Goal: Book appointment/travel/reservation

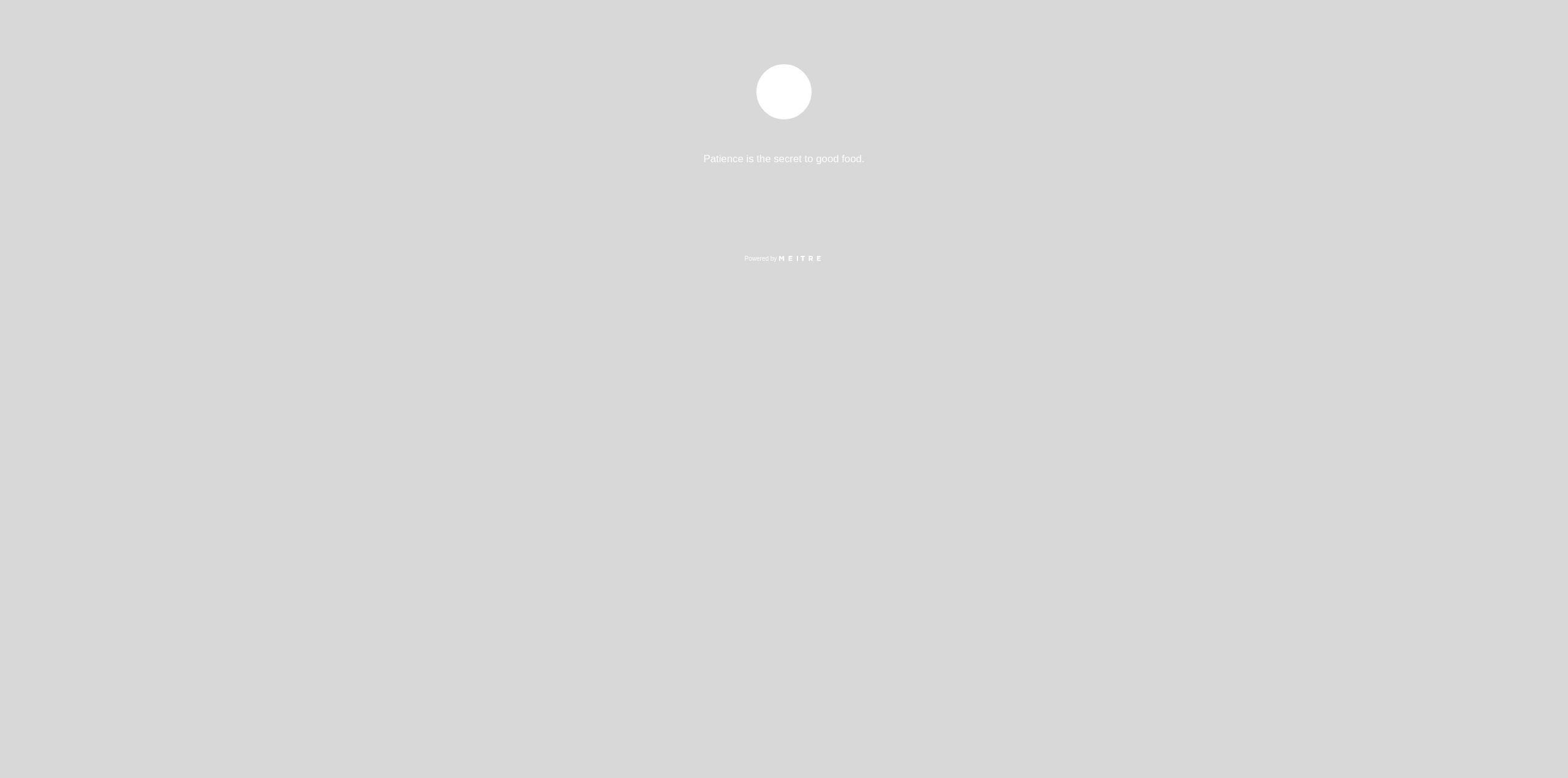
select select "pt"
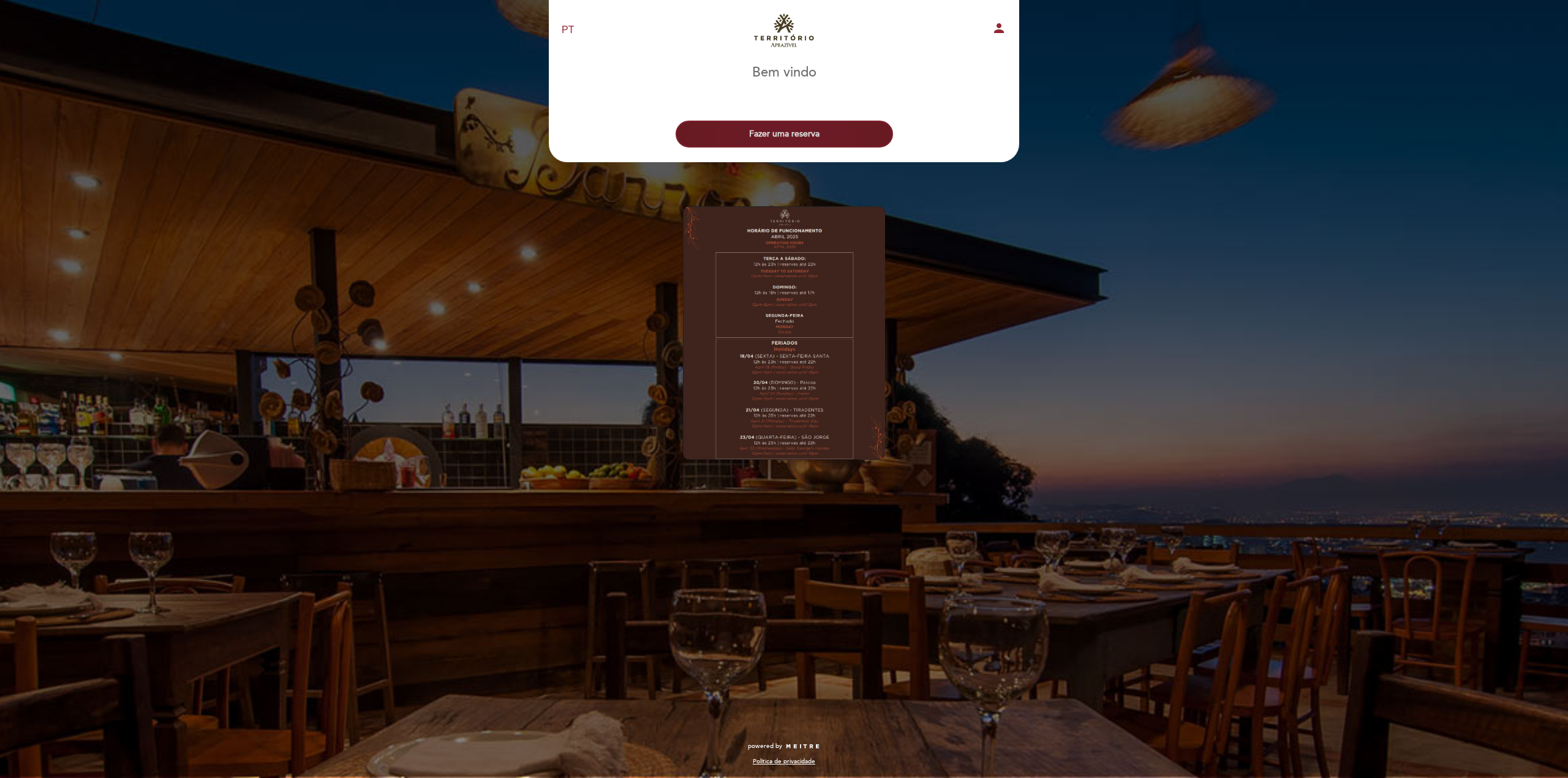
click at [764, 125] on button "Fazer uma reserva" at bounding box center [784, 134] width 218 height 27
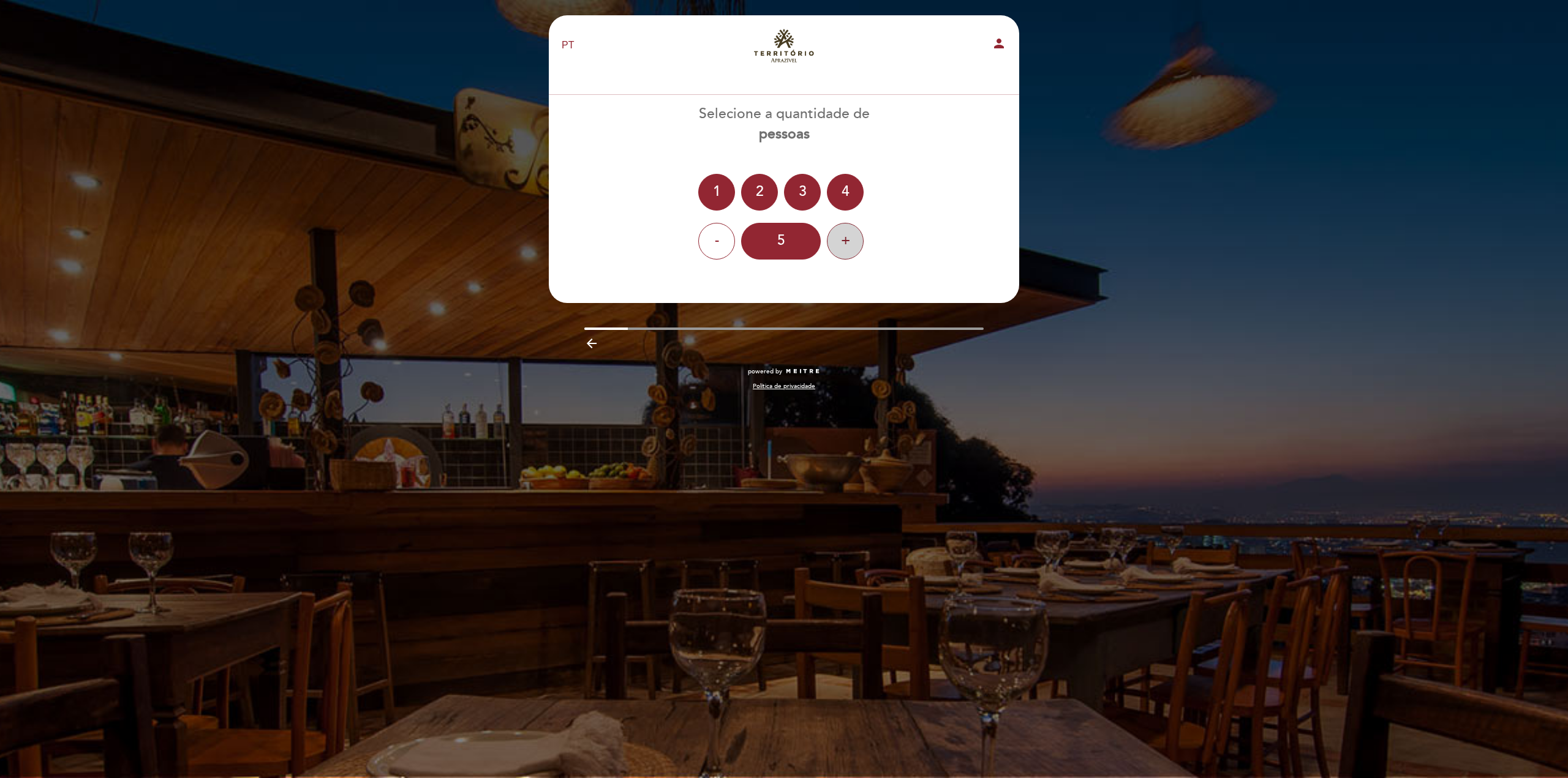
click at [833, 251] on div "+" at bounding box center [845, 241] width 37 height 37
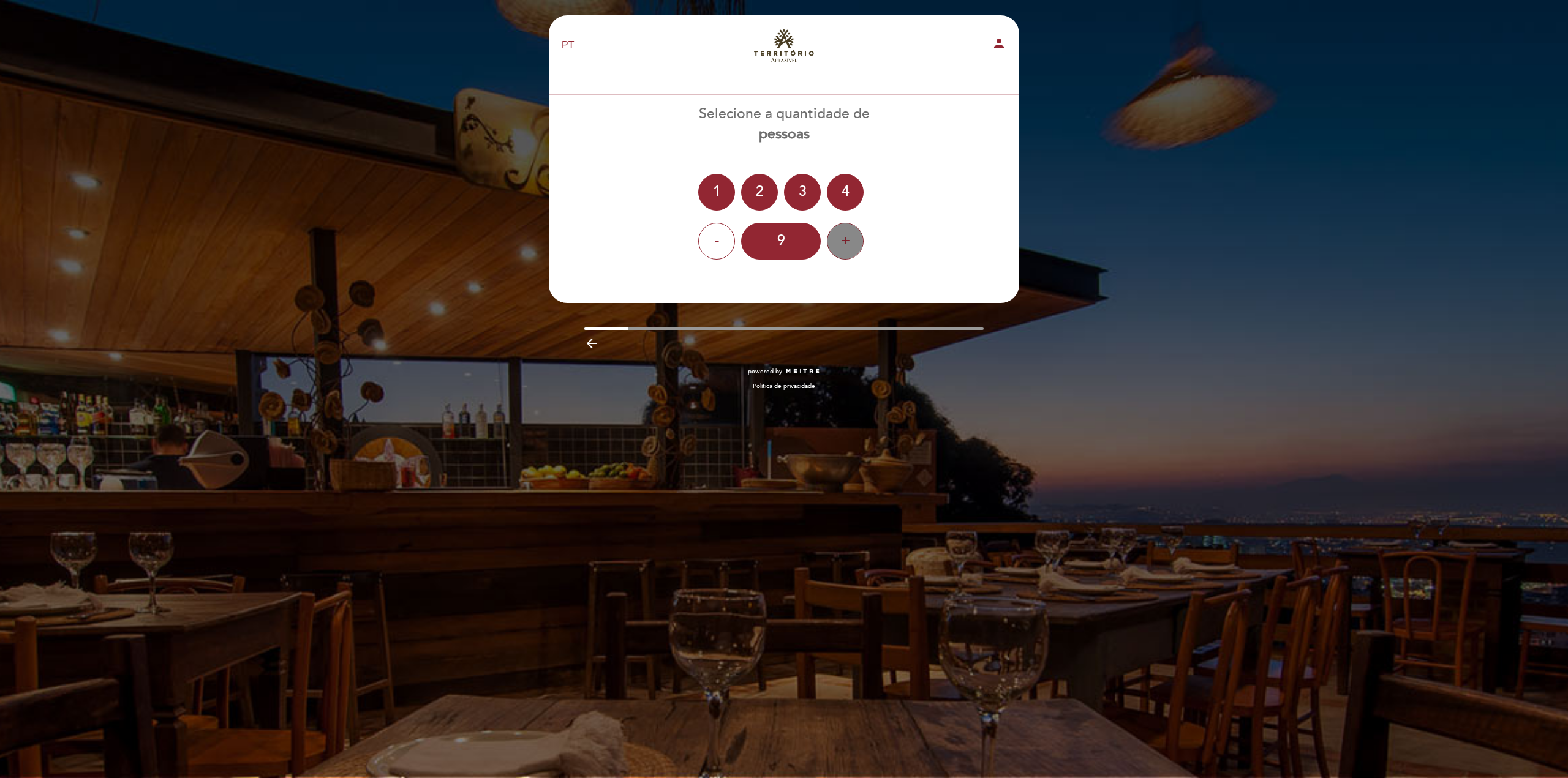
click at [833, 251] on div "+" at bounding box center [845, 241] width 37 height 37
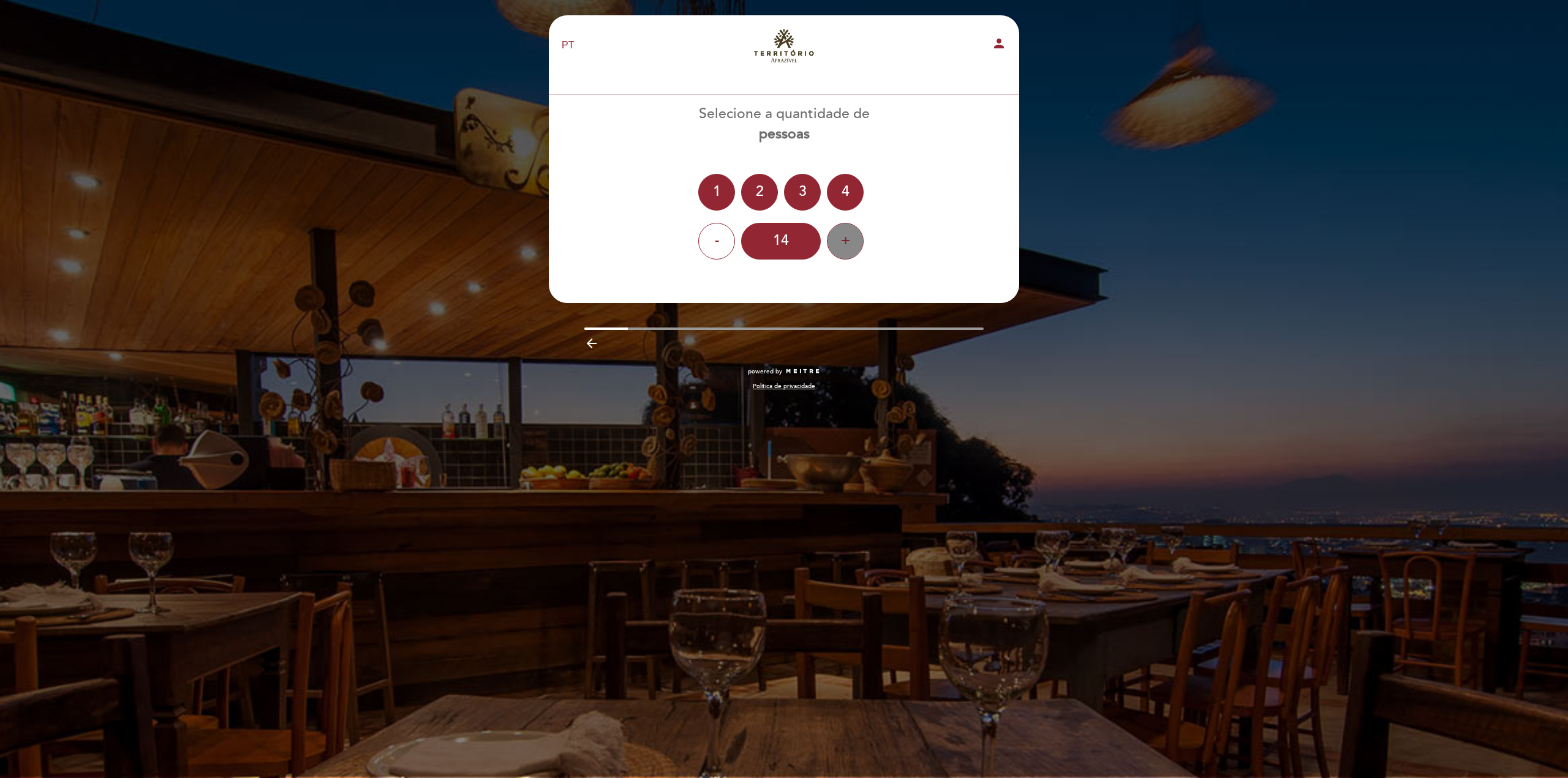
click at [833, 251] on div "+" at bounding box center [845, 241] width 37 height 37
click at [838, 251] on div "+" at bounding box center [845, 241] width 37 height 37
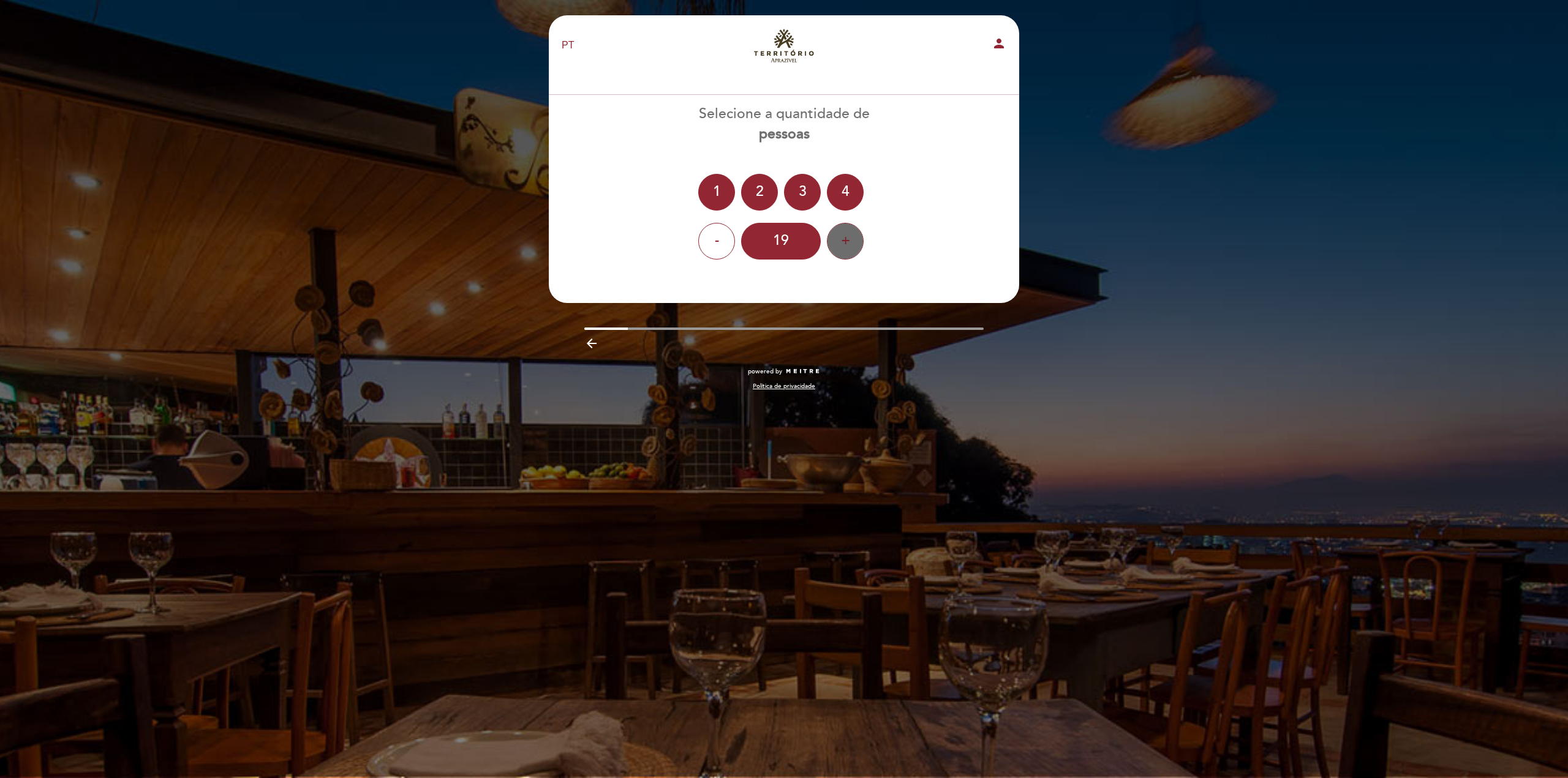
click at [840, 251] on div "+" at bounding box center [845, 241] width 37 height 37
click at [841, 248] on div "+" at bounding box center [845, 241] width 37 height 37
click at [842, 247] on div "+" at bounding box center [845, 241] width 37 height 37
click at [835, 247] on div "+" at bounding box center [845, 241] width 37 height 37
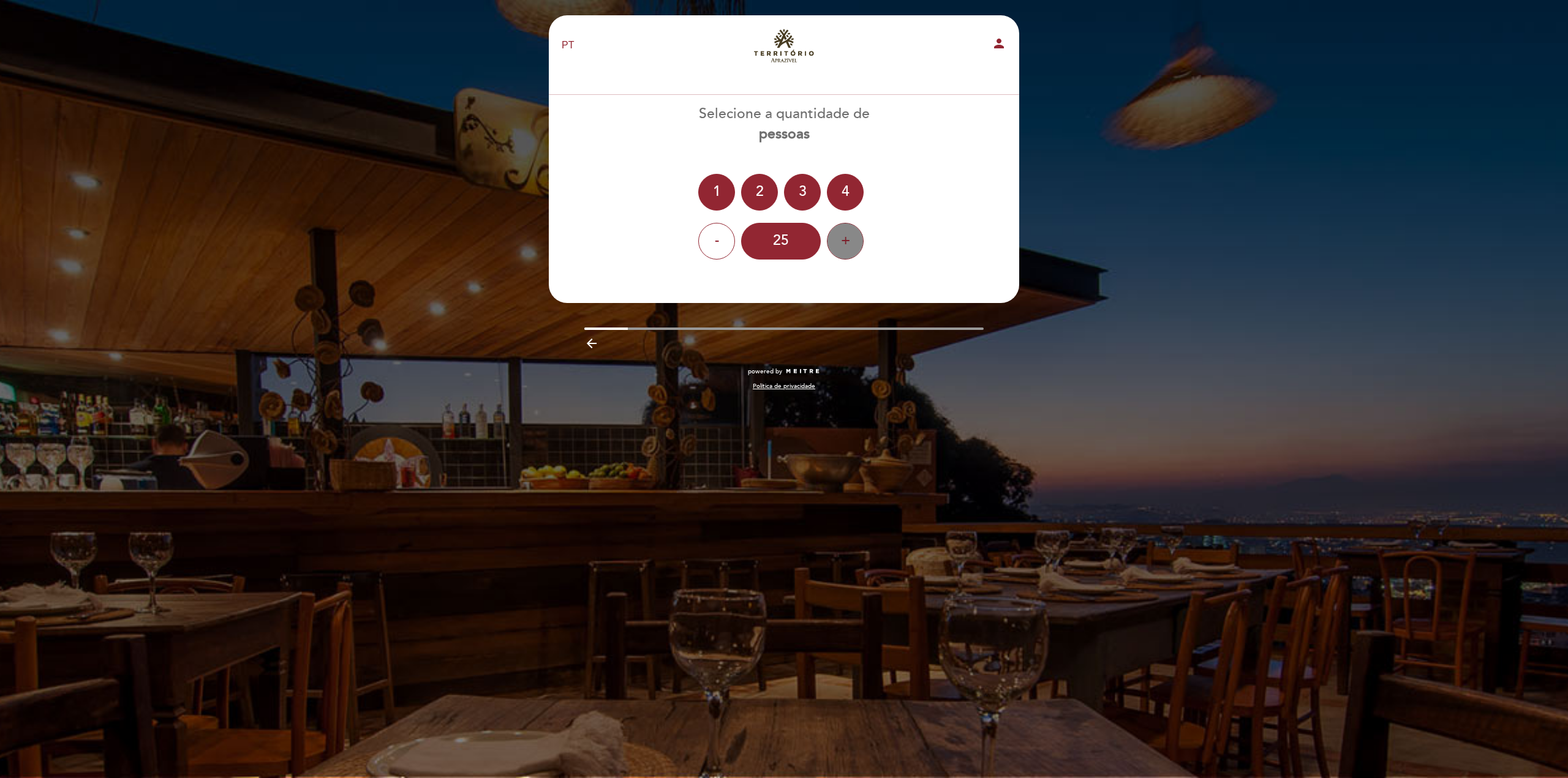
click at [833, 248] on div "+" at bounding box center [845, 241] width 37 height 37
click at [832, 247] on div "+" at bounding box center [845, 241] width 37 height 37
click at [831, 247] on div "+" at bounding box center [845, 241] width 37 height 37
drag, startPoint x: 831, startPoint y: 247, endPoint x: 838, endPoint y: 248, distance: 7.1
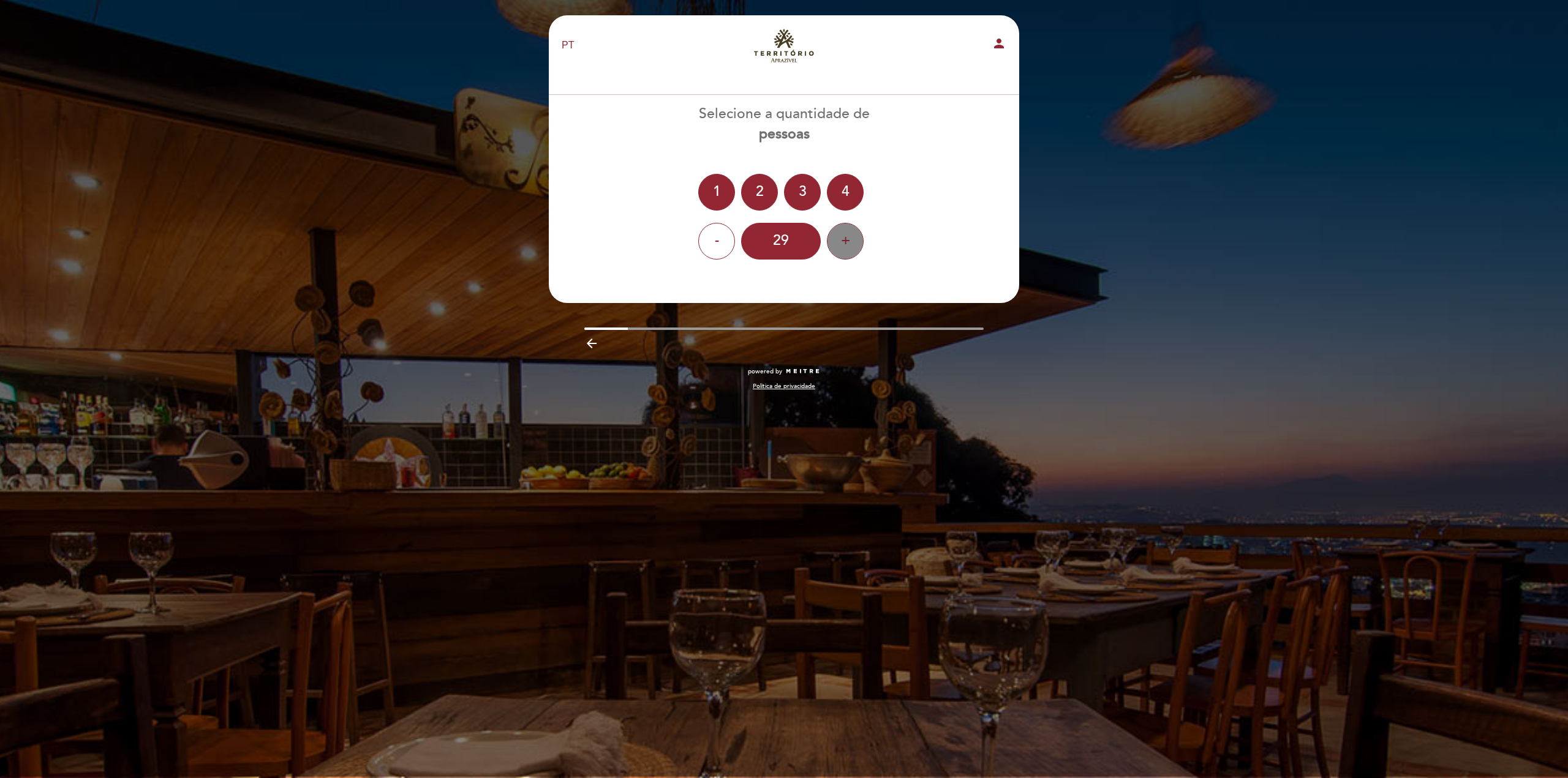
click at [831, 248] on div "+" at bounding box center [845, 241] width 37 height 37
click at [838, 248] on div "+" at bounding box center [845, 241] width 37 height 37
click at [838, 248] on div "+" at bounding box center [845, 241] width 37 height 37
click at [836, 247] on div "+" at bounding box center [845, 241] width 37 height 37
click at [833, 247] on div "+" at bounding box center [845, 241] width 37 height 37
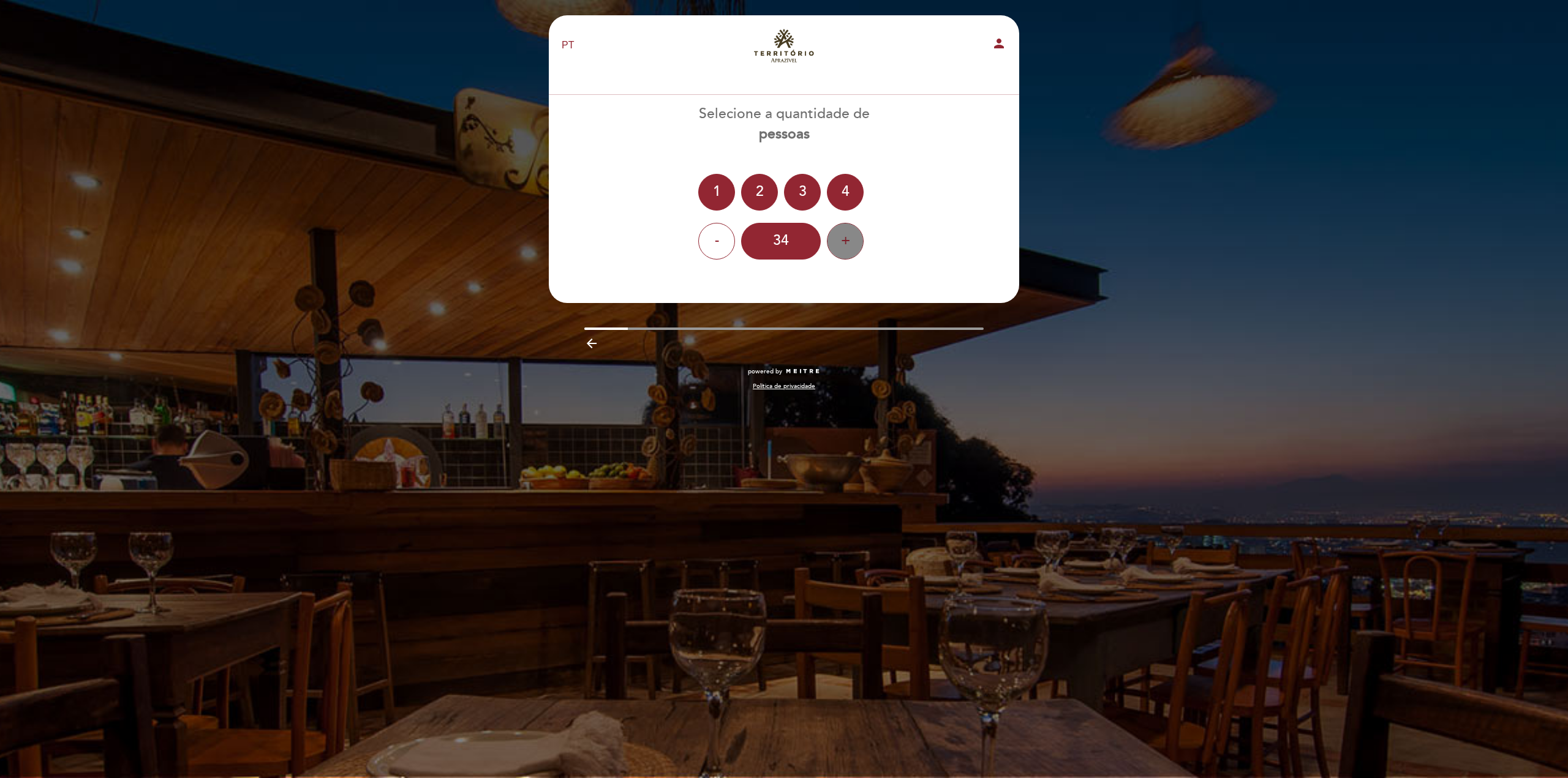
click at [835, 247] on div "+" at bounding box center [845, 241] width 37 height 37
click at [787, 232] on div "35" at bounding box center [780, 241] width 79 height 37
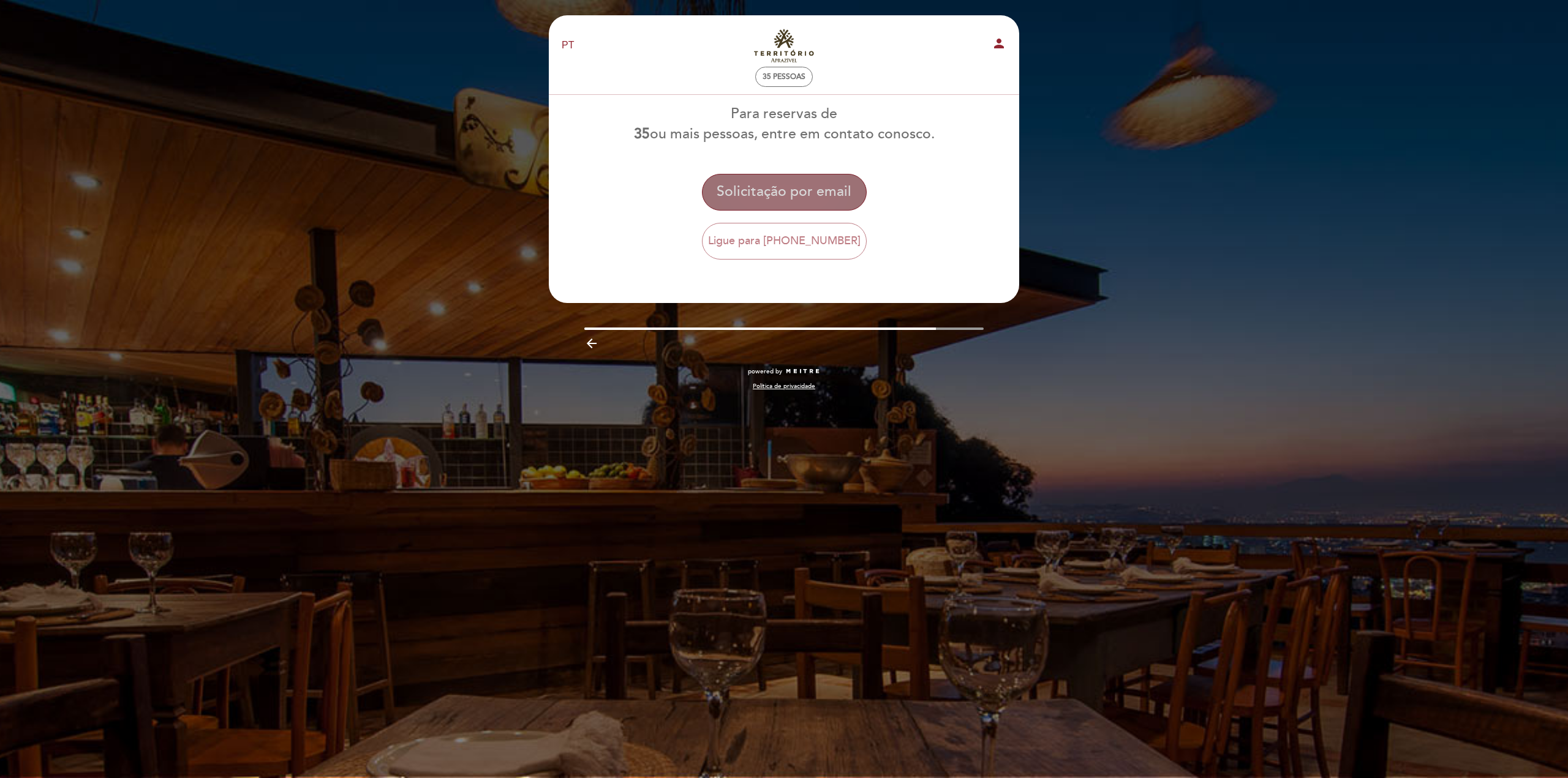
click at [793, 191] on button "Solicitação por email" at bounding box center [784, 192] width 165 height 37
drag, startPoint x: 791, startPoint y: 240, endPoint x: 783, endPoint y: 187, distance: 53.6
click at [811, 148] on div "Para reservas de 35 ou mais pessoas, entre em contato conosco. Ligar Email Soli…" at bounding box center [784, 182] width 472 height 156
click at [781, 191] on button "Solicitação por email" at bounding box center [784, 192] width 165 height 37
